Goal: Transaction & Acquisition: Download file/media

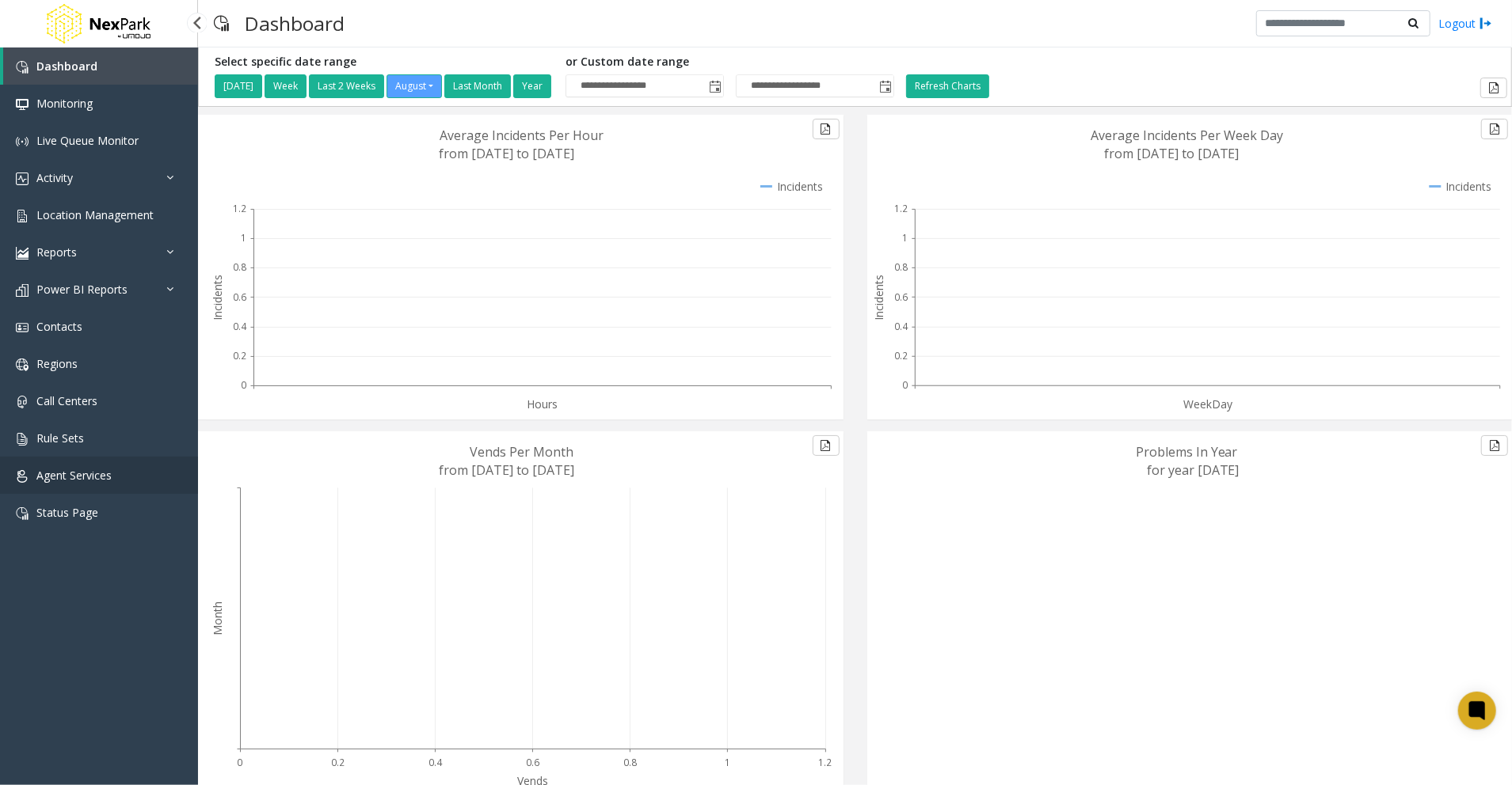
click at [109, 473] on span "Agent Services" at bounding box center [75, 476] width 76 height 15
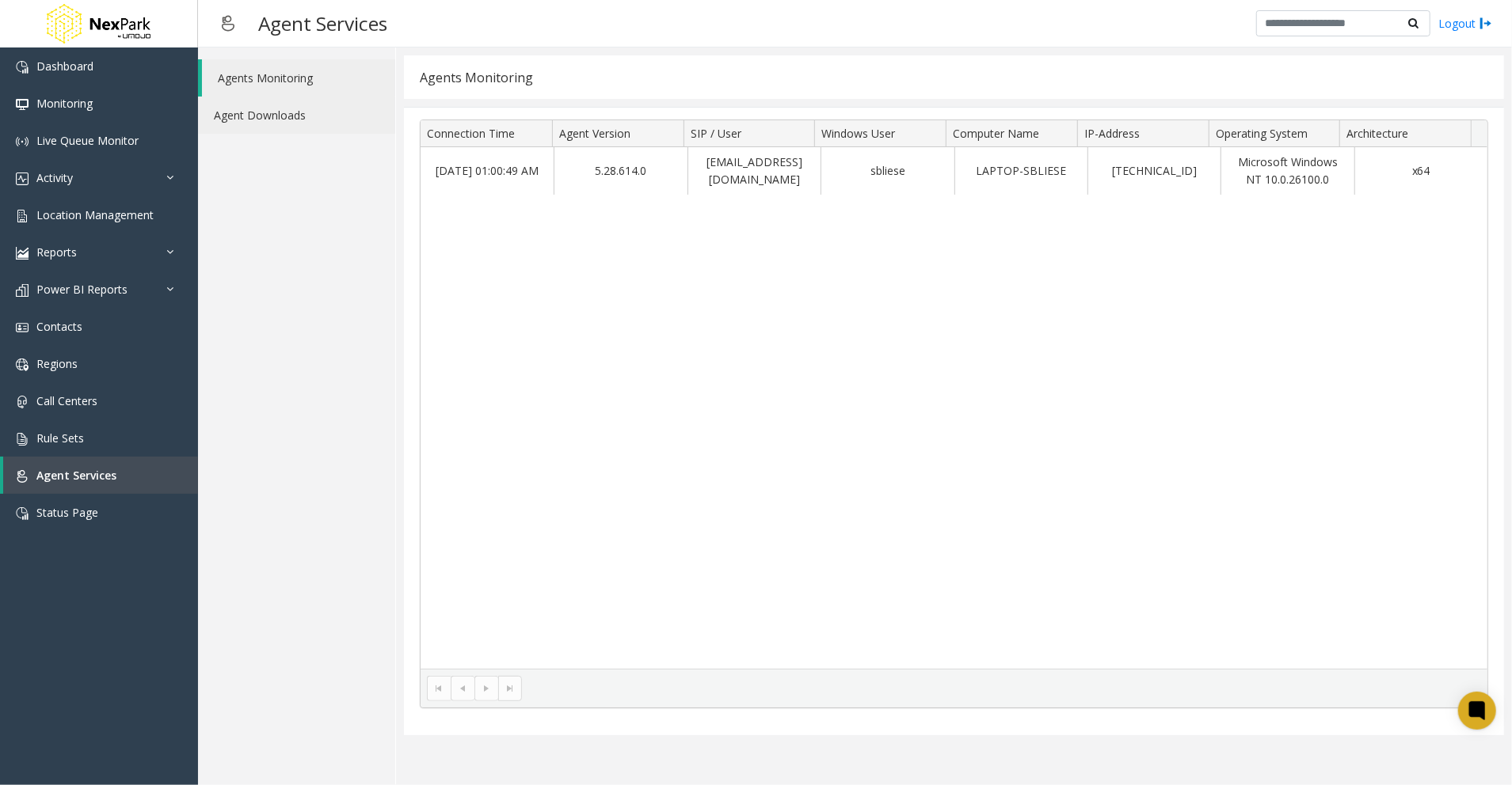
click at [292, 119] on link "Agent Downloads" at bounding box center [296, 114] width 197 height 37
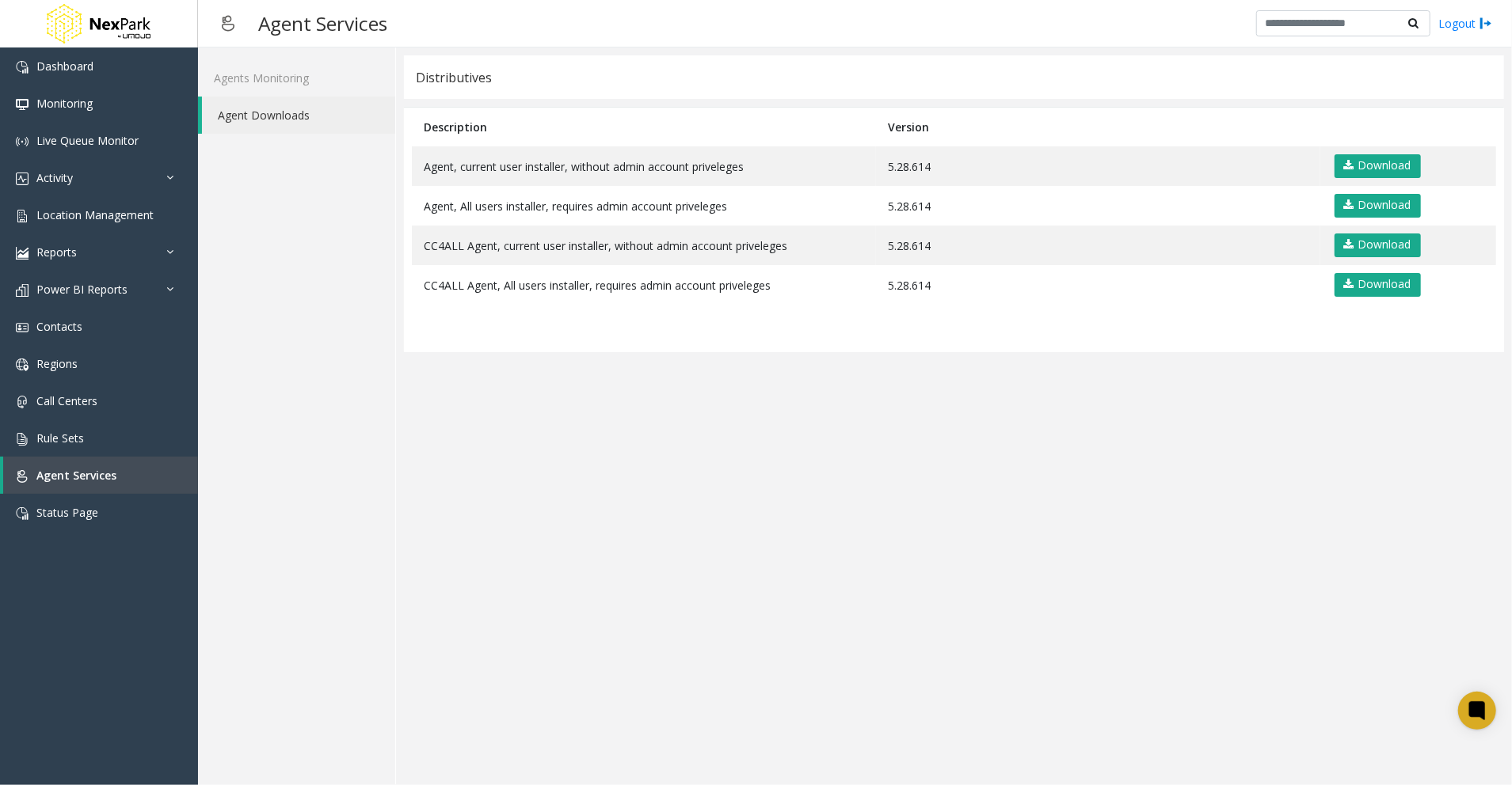
drag, startPoint x: 1129, startPoint y: 485, endPoint x: 1116, endPoint y: 526, distance: 43.0
click at [1129, 489] on app-distributives "Distributives Description Version Agent, current user installer, without admin …" at bounding box center [954, 416] width 1100 height 722
drag, startPoint x: 517, startPoint y: 702, endPoint x: 525, endPoint y: 693, distance: 12.0
click at [517, 702] on app-distributives "Distributives Description Version Agent, current user installer, without admin …" at bounding box center [954, 416] width 1100 height 722
click at [1012, 583] on app-distributives "Distributives Description Version Agent, current user installer, without admin …" at bounding box center [954, 416] width 1100 height 722
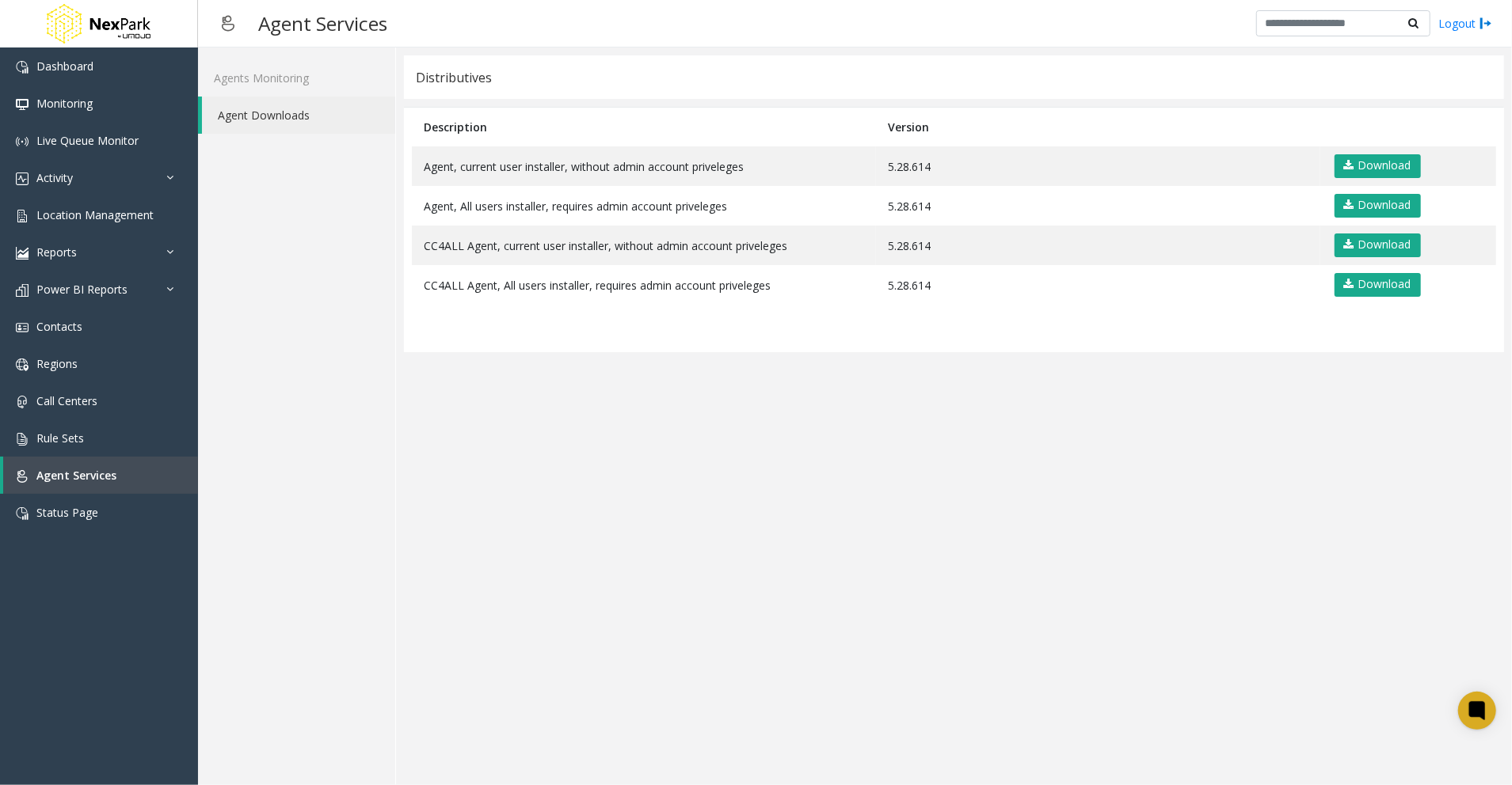
click at [1040, 586] on app-distributives "Distributives Description Version Agent, current user installer, without admin …" at bounding box center [954, 416] width 1100 height 722
click at [1100, 534] on app-distributives "Distributives Description Version Agent, current user installer, without admin …" at bounding box center [954, 416] width 1100 height 722
click at [701, 605] on app-distributives "Distributives Description Version Agent, current user installer, without admin …" at bounding box center [954, 416] width 1100 height 722
